Goal: Task Accomplishment & Management: Manage account settings

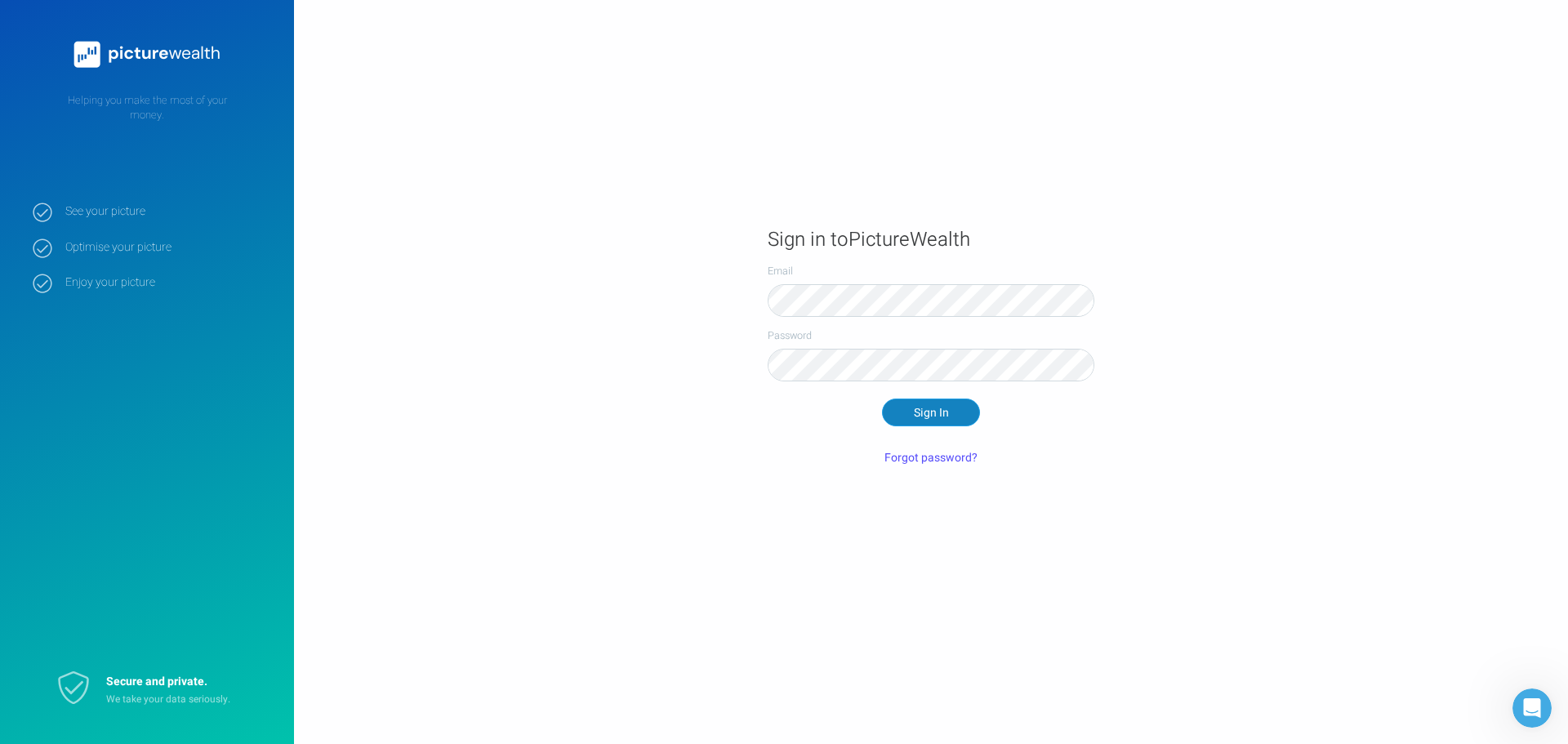
click at [949, 415] on button "Sign In" at bounding box center [930, 412] width 98 height 28
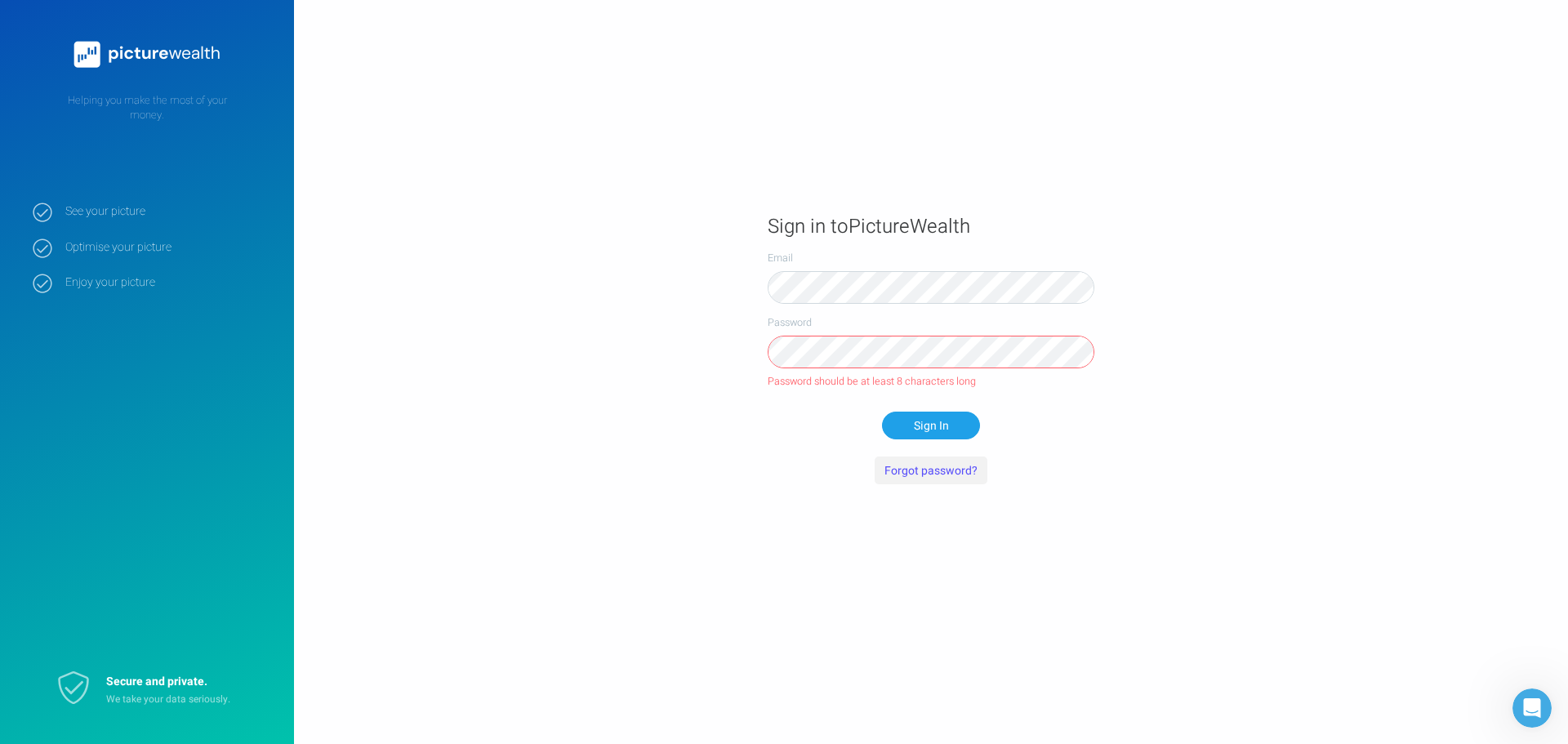
click at [932, 469] on button "Forgot password?" at bounding box center [930, 471] width 113 height 28
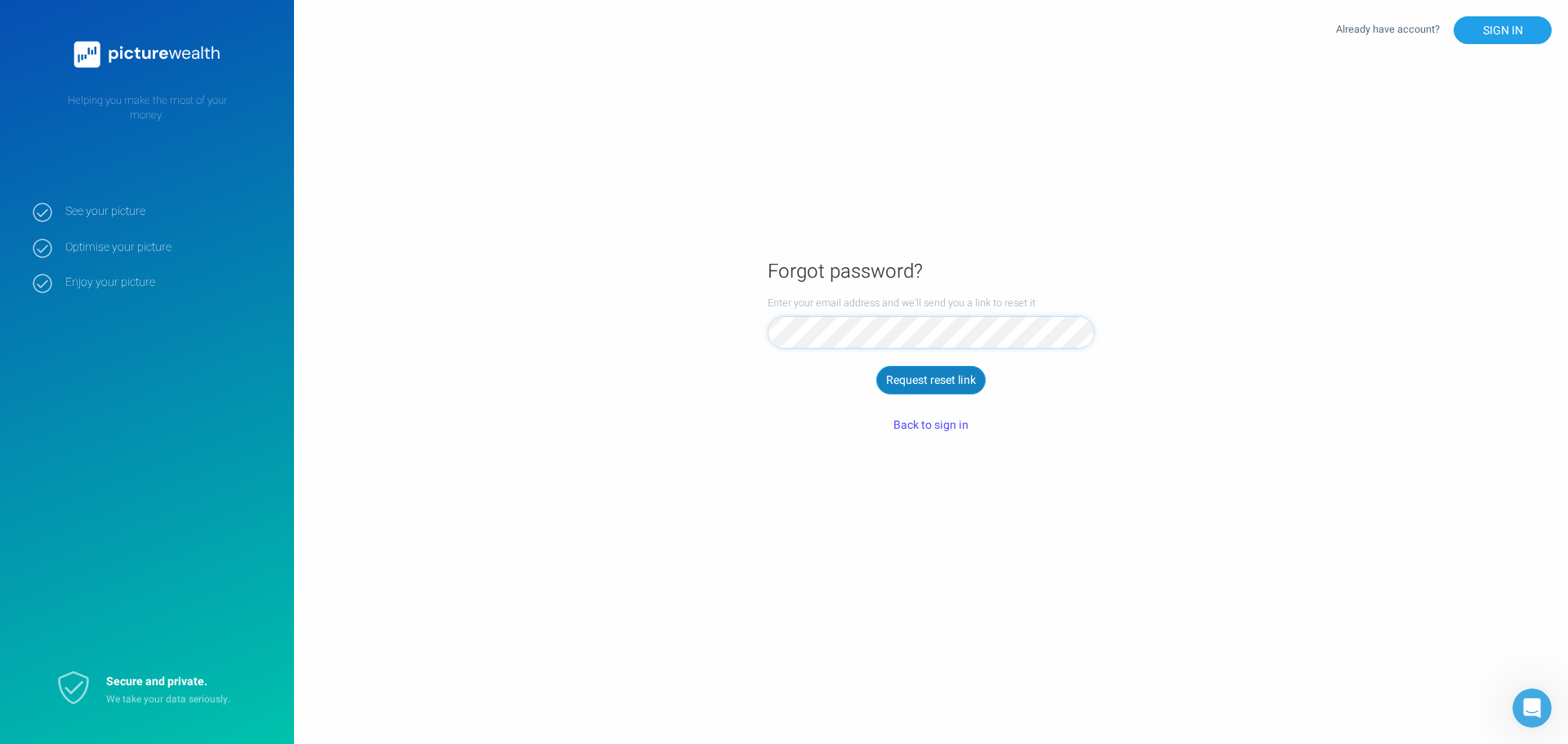
click at [934, 381] on button "Request reset link" at bounding box center [931, 379] width 110 height 28
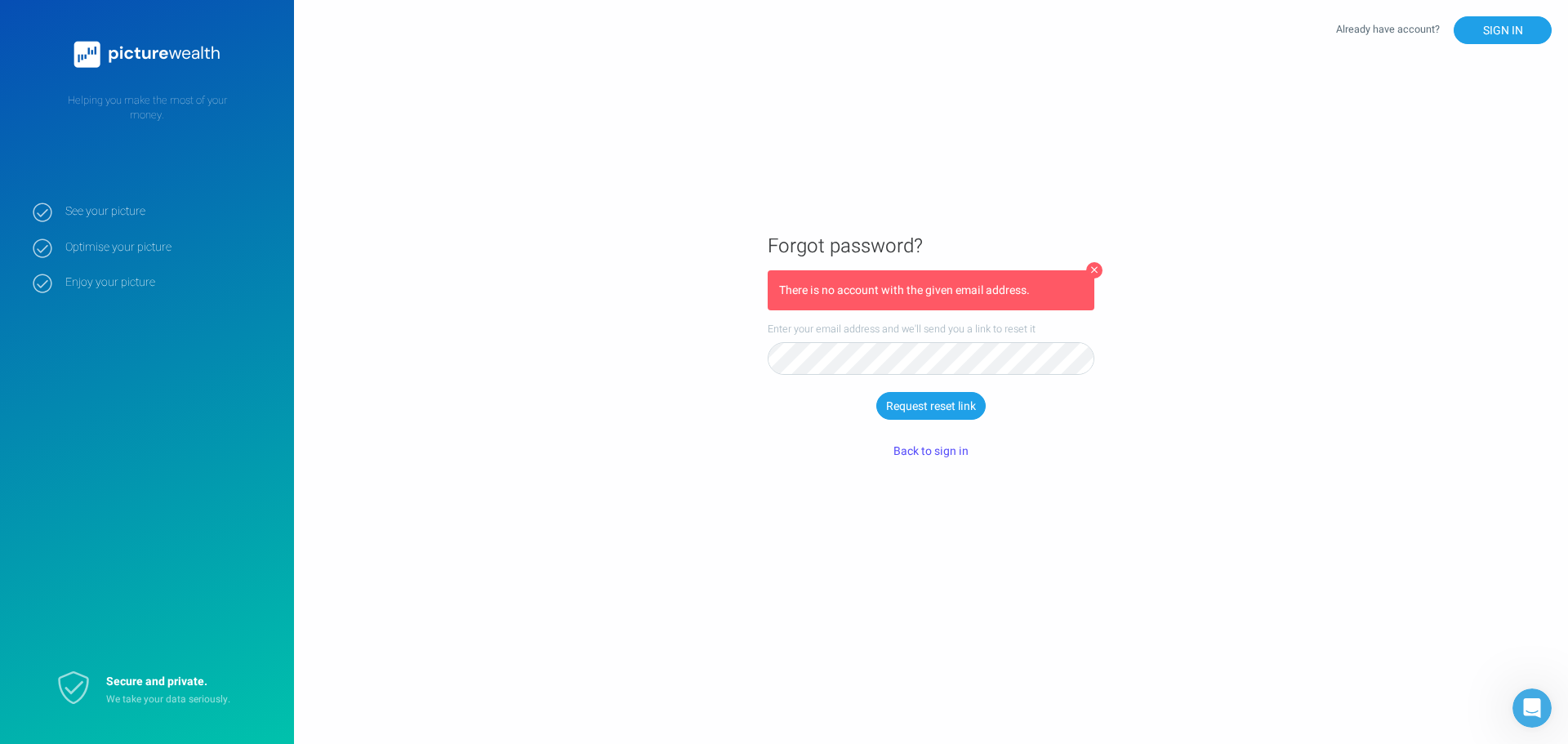
click at [1093, 271] on icon at bounding box center [1095, 270] width 7 height 11
